Goal: Navigation & Orientation: Find specific page/section

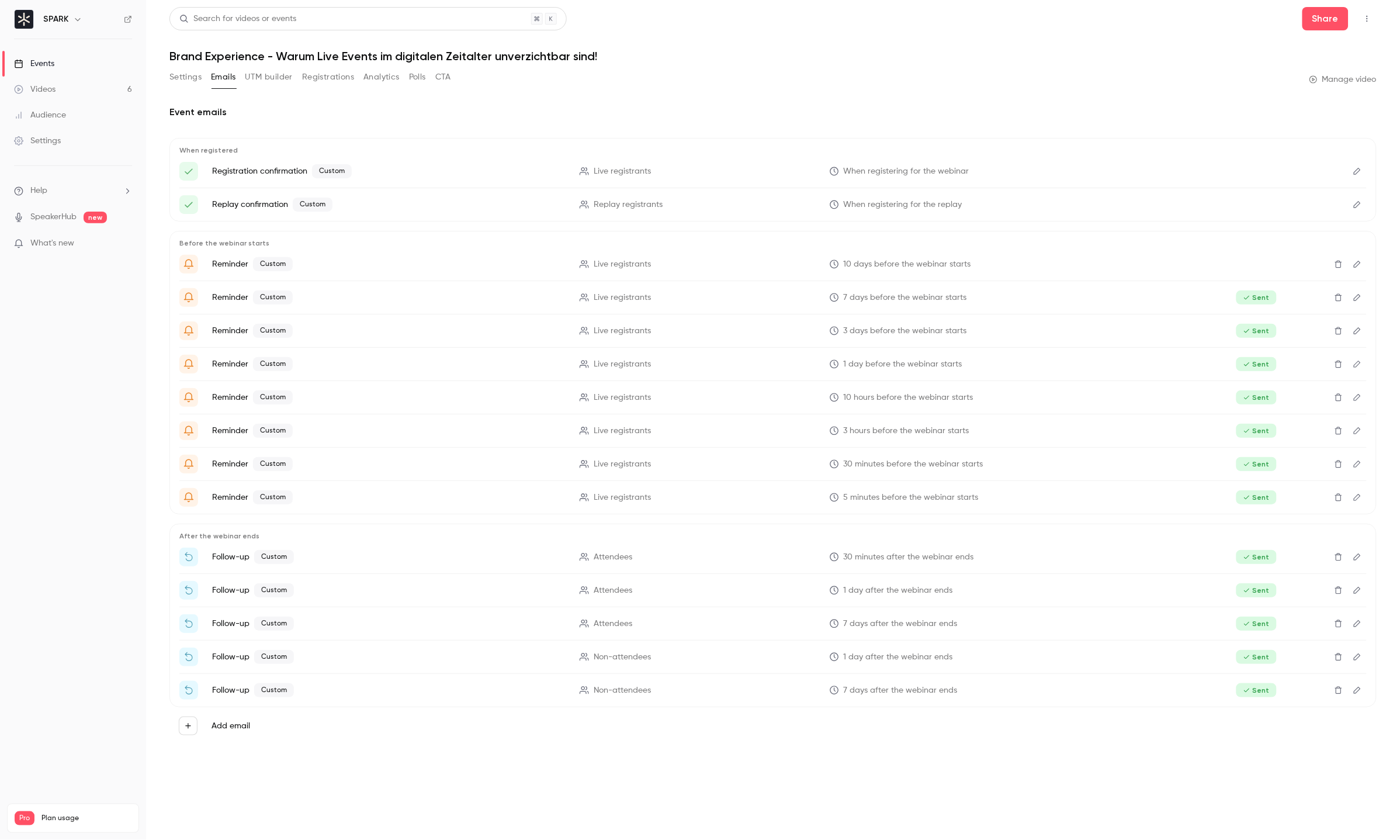
click at [80, 91] on link "Videos 6" at bounding box center [73, 89] width 146 height 25
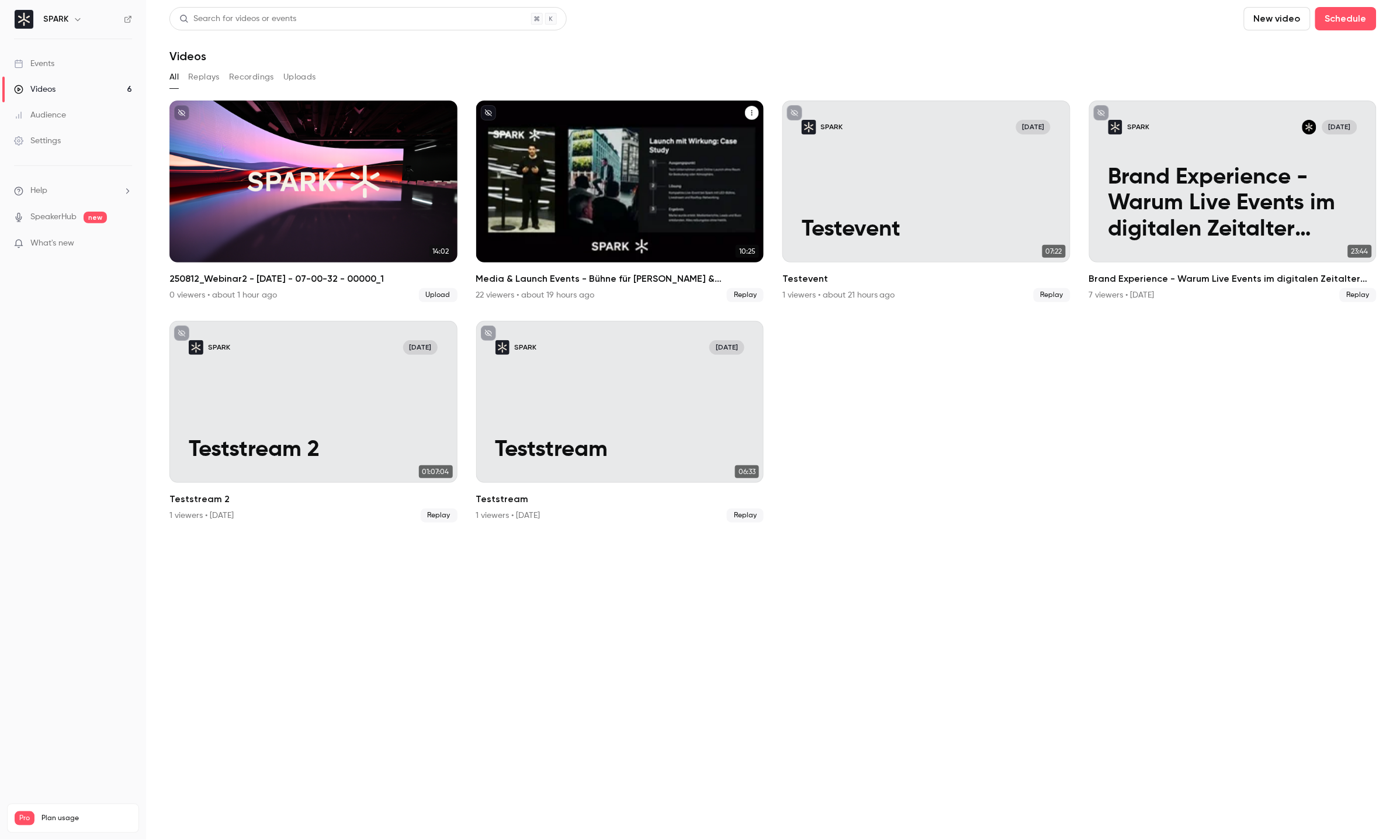
click at [552, 145] on div "Media & Launch Events - Bühne für Marken & Botschaften inszenieren" at bounding box center [621, 181] width 288 height 162
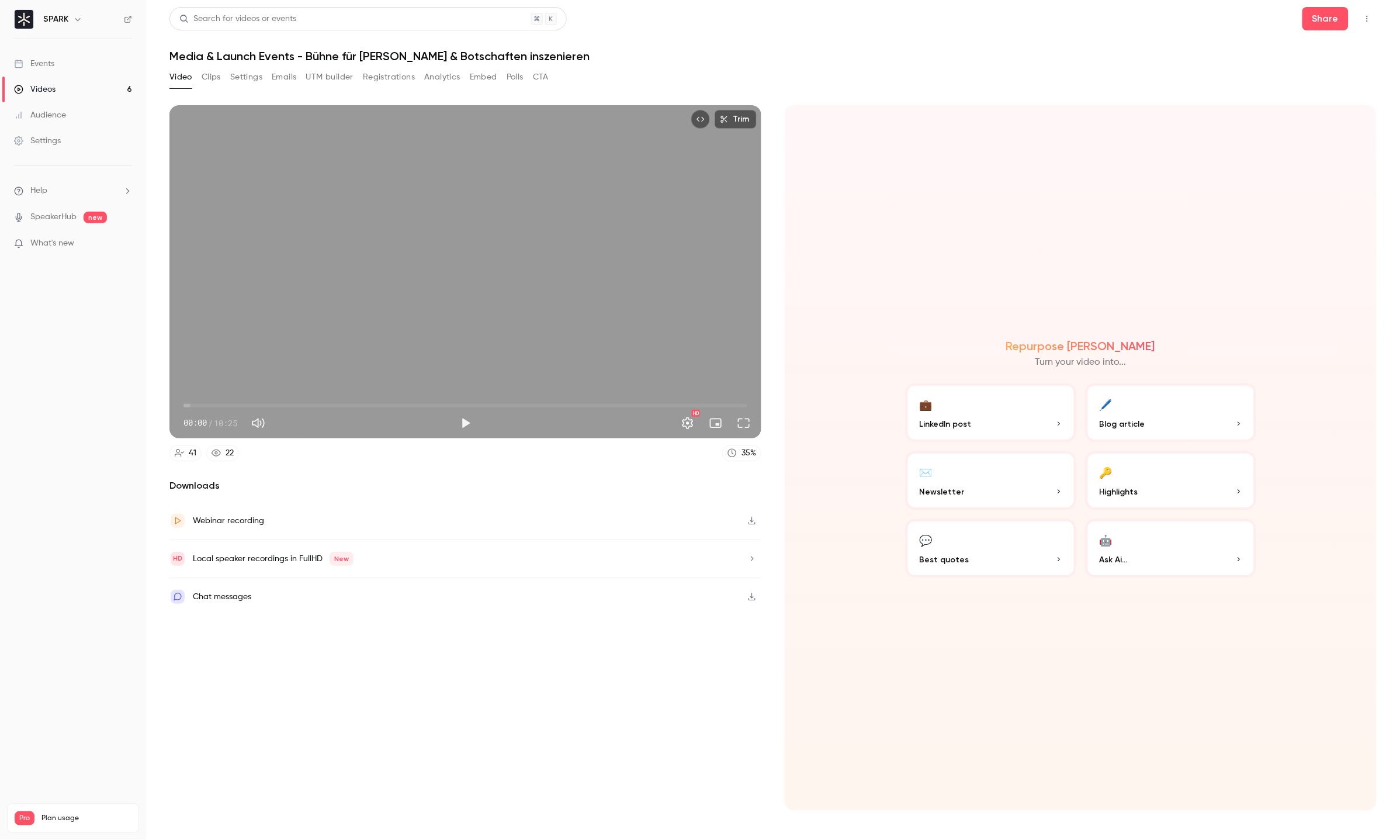
click at [278, 77] on button "Emails" at bounding box center [283, 78] width 25 height 19
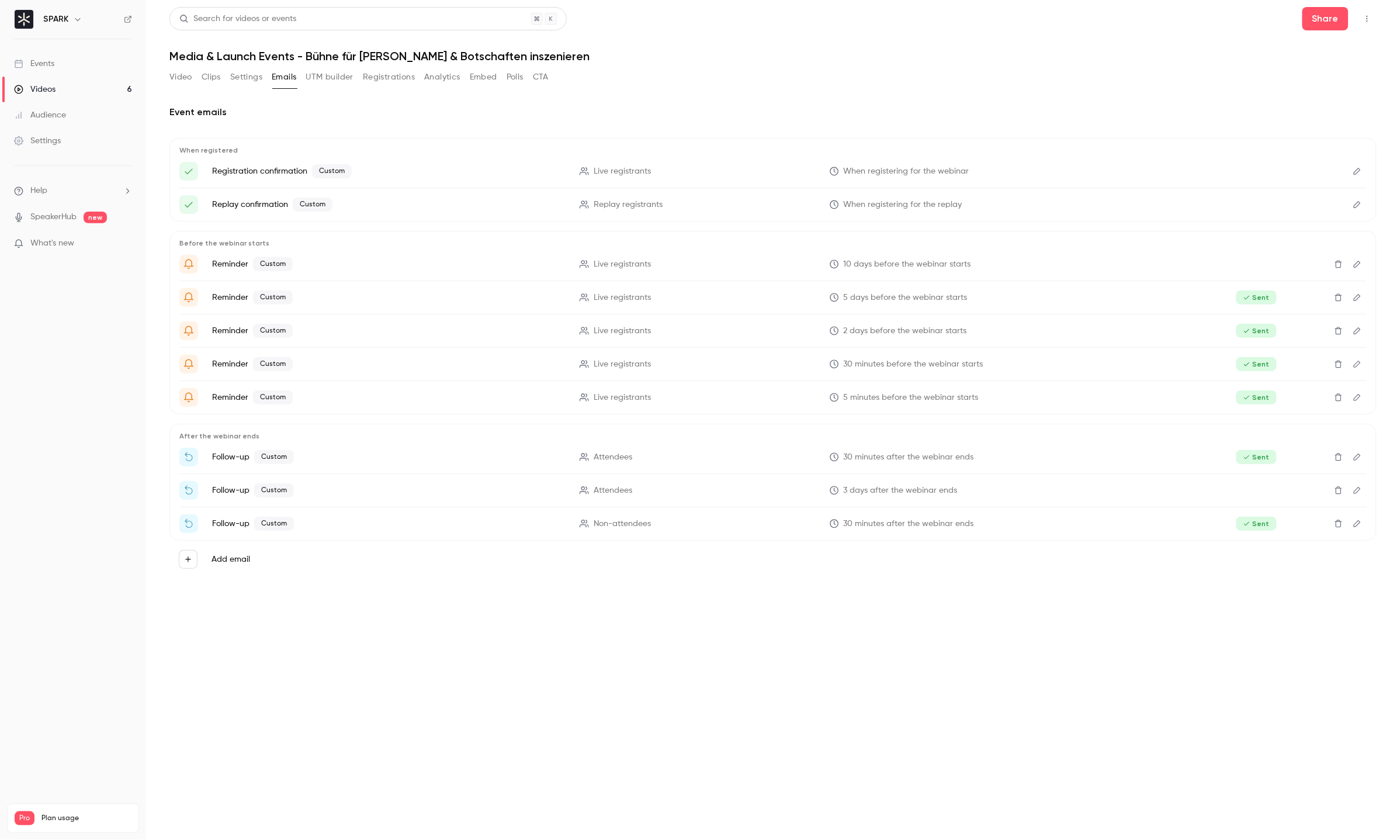
click at [260, 81] on button "Settings" at bounding box center [246, 78] width 32 height 19
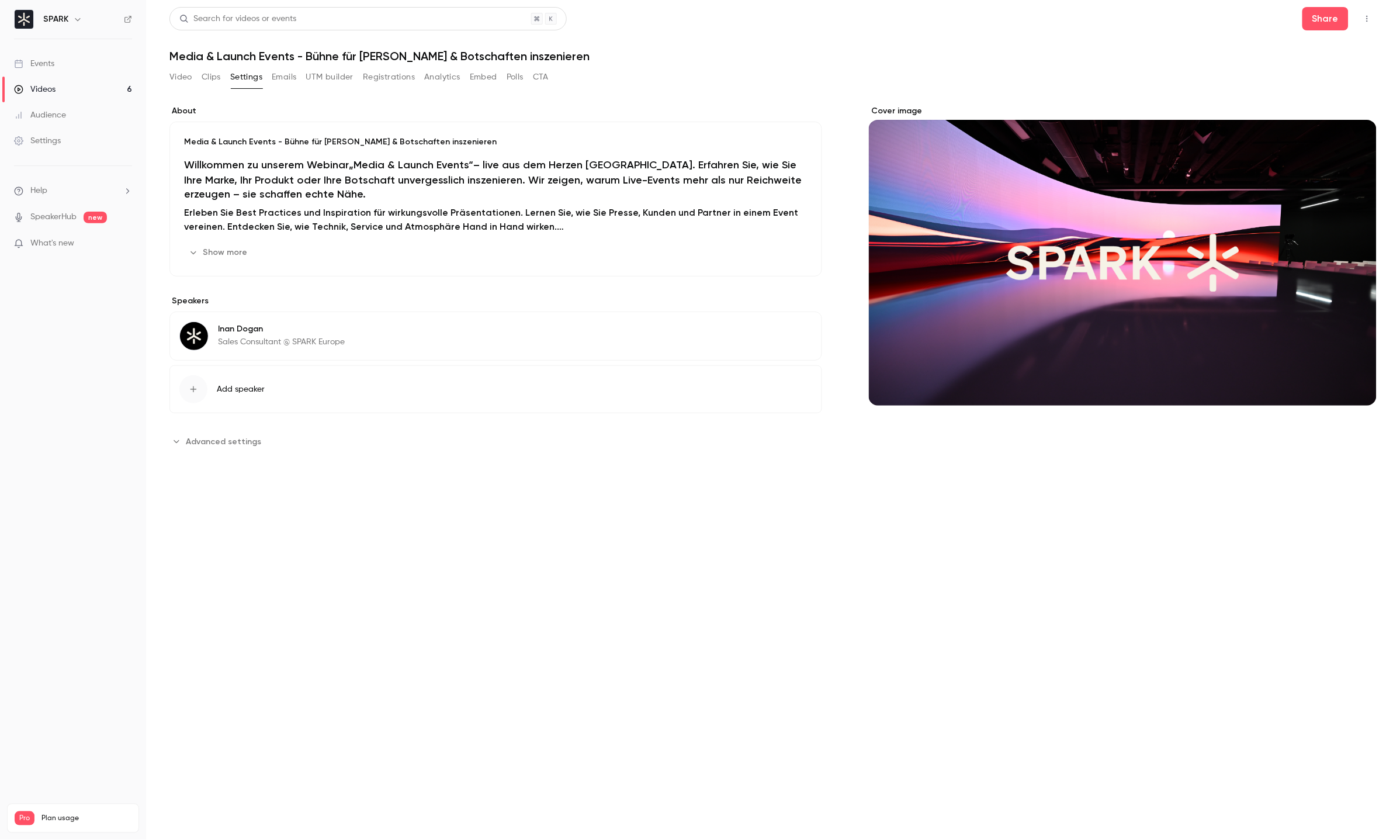
click at [230, 74] on button "Settings" at bounding box center [246, 78] width 32 height 19
click at [385, 76] on button "Registrations" at bounding box center [389, 78] width 52 height 19
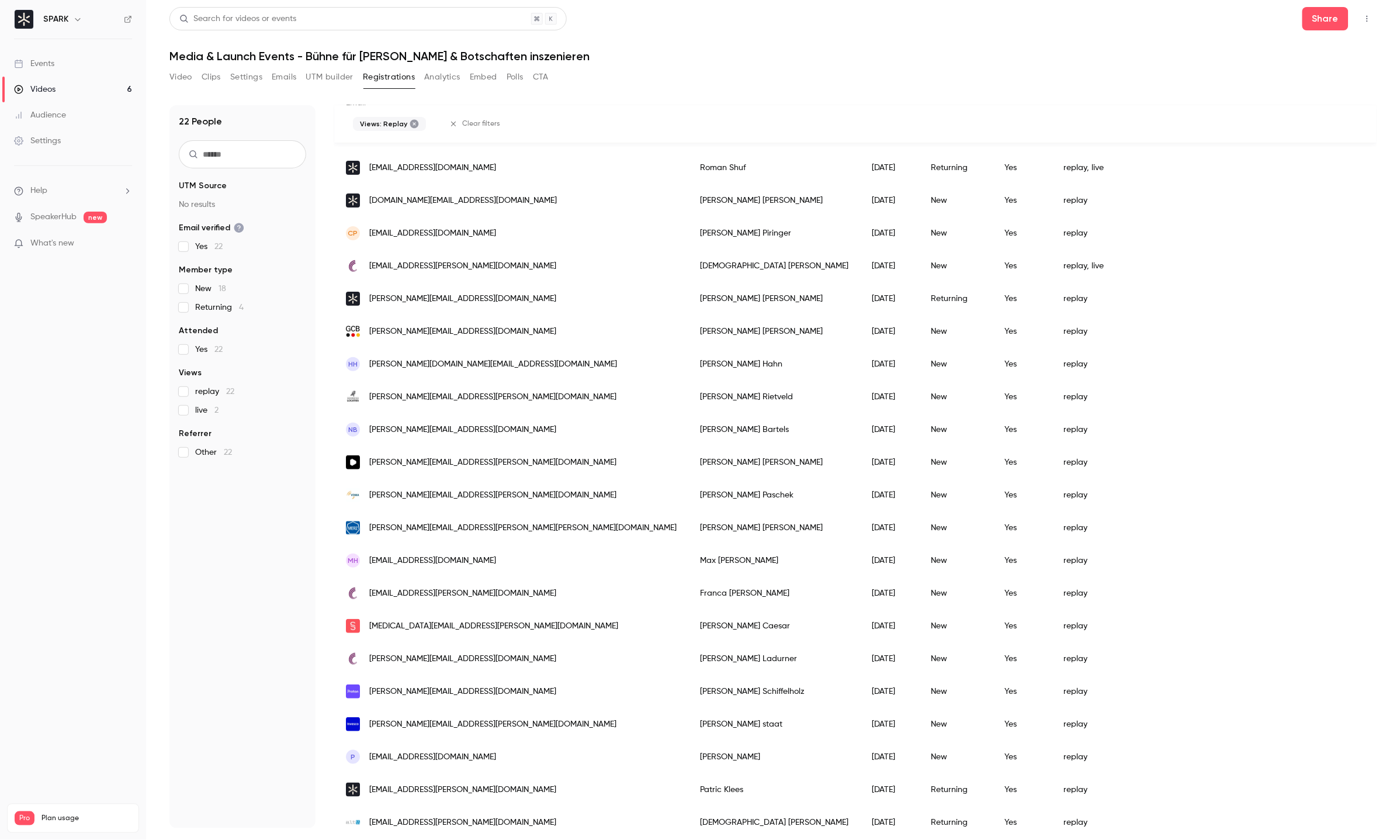
scroll to position [134, 0]
